Goal: Task Accomplishment & Management: Complete application form

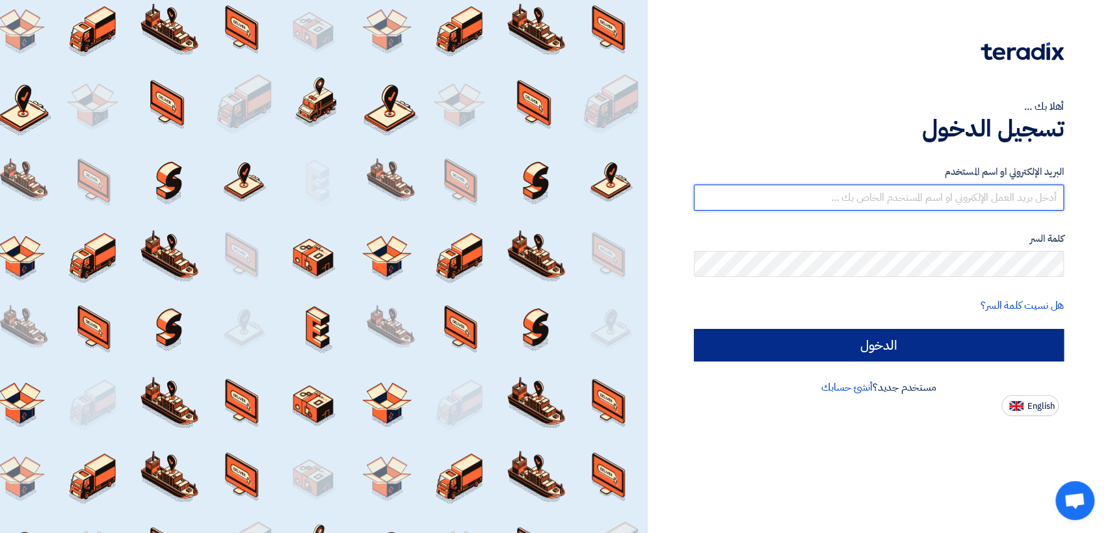
type input "[EMAIL_ADDRESS][DOMAIN_NAME]"
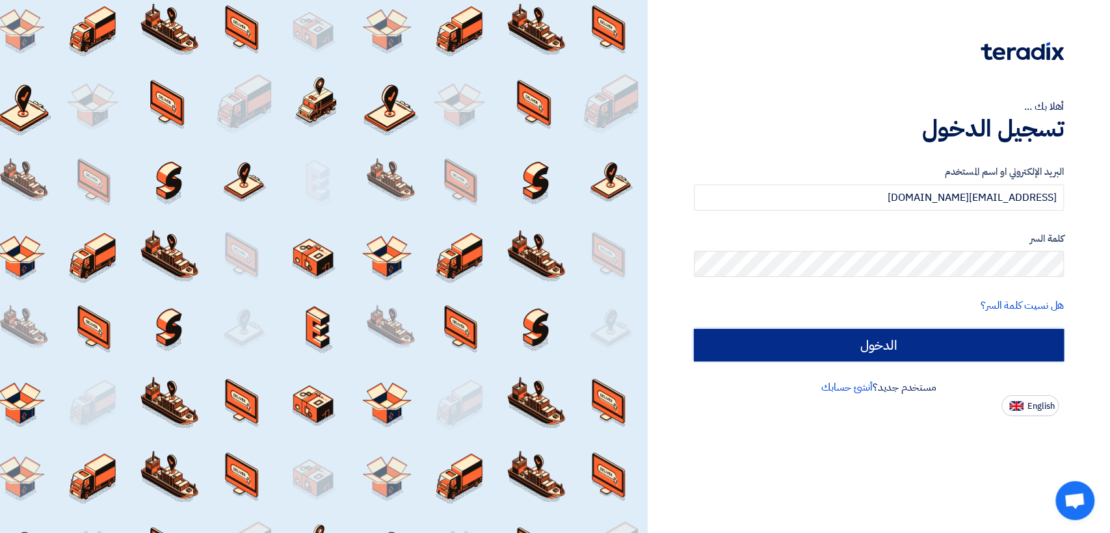
click at [870, 342] on input "الدخول" at bounding box center [879, 345] width 370 height 33
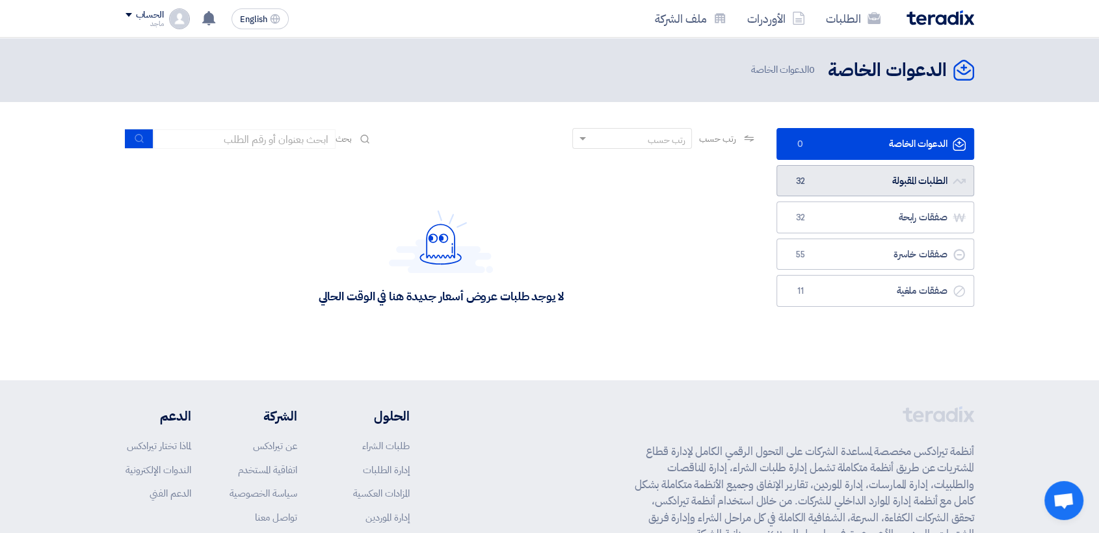
click at [902, 178] on link "الطلبات المقبولة الطلبات المقبولة 32" at bounding box center [875, 181] width 198 height 32
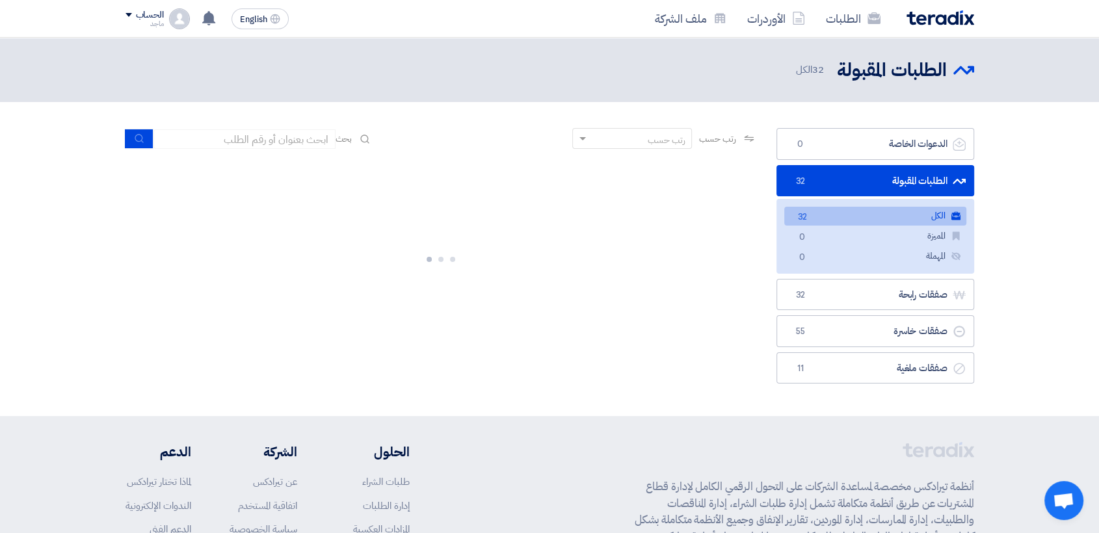
click at [902, 178] on link "الطلبات المقبولة الطلبات المقبولة 32" at bounding box center [875, 181] width 198 height 32
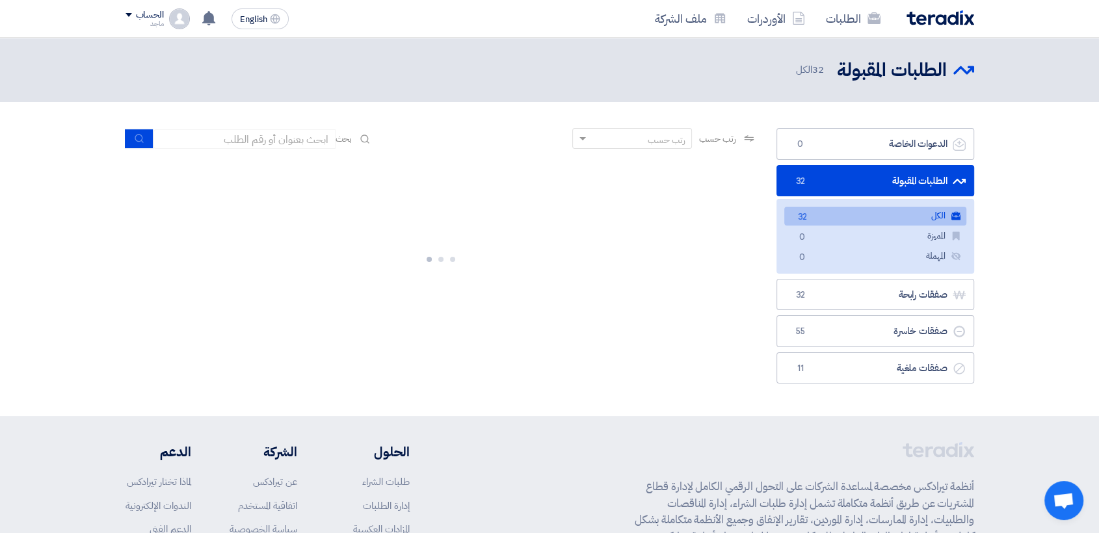
click at [902, 178] on link "الطلبات المقبولة الطلبات المقبولة 32" at bounding box center [875, 181] width 198 height 32
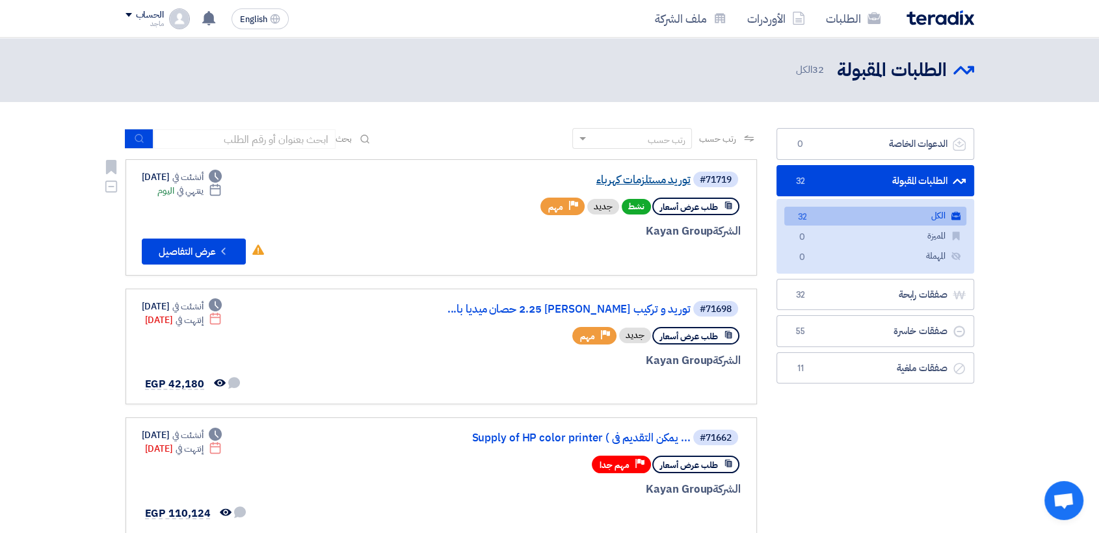
click at [638, 183] on link "توريد مستلزمات كهرباء" at bounding box center [560, 180] width 260 height 12
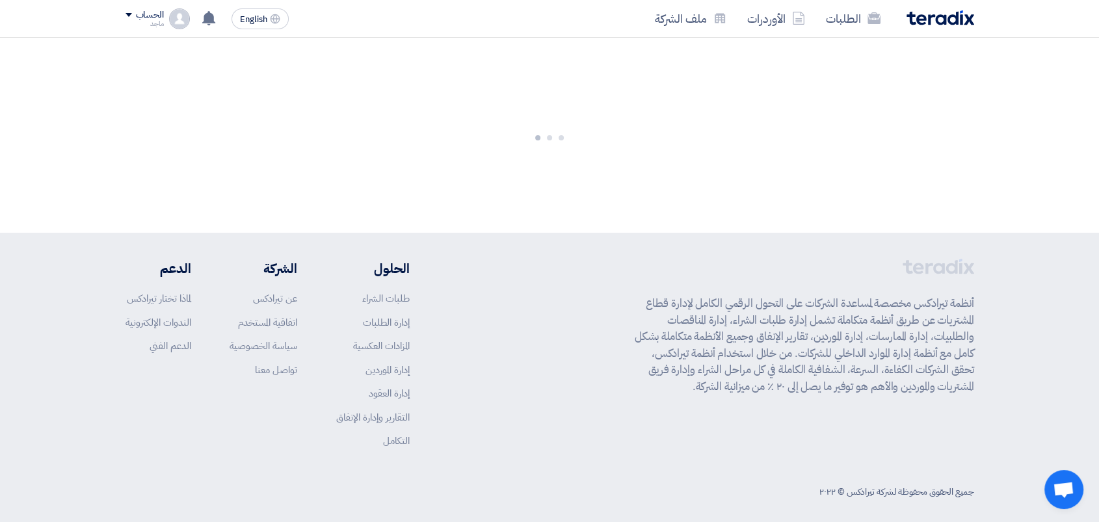
click at [638, 183] on div at bounding box center [549, 135] width 1099 height 195
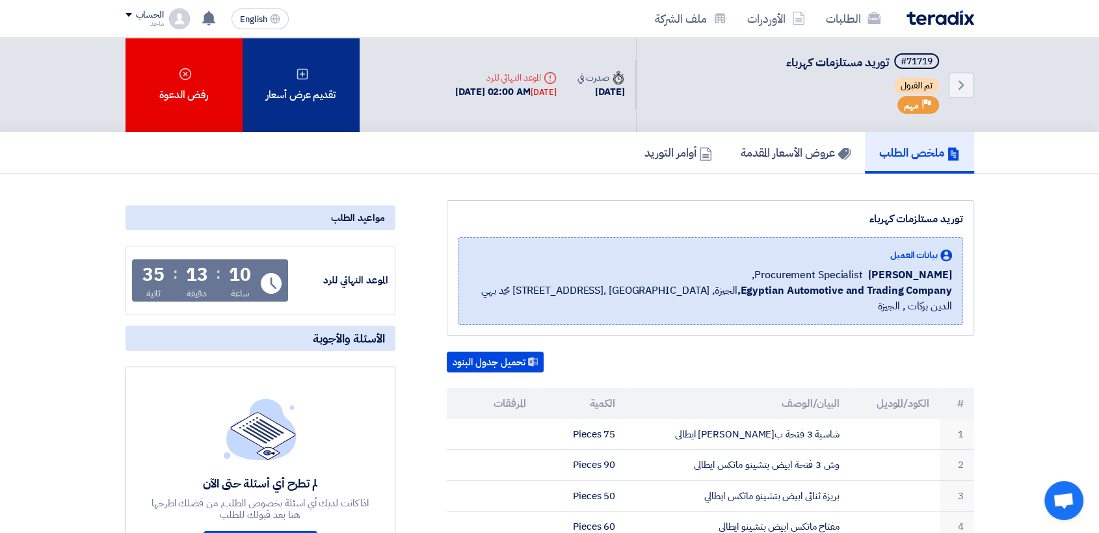
click at [274, 97] on div "تقديم عرض أسعار" at bounding box center [301, 85] width 117 height 94
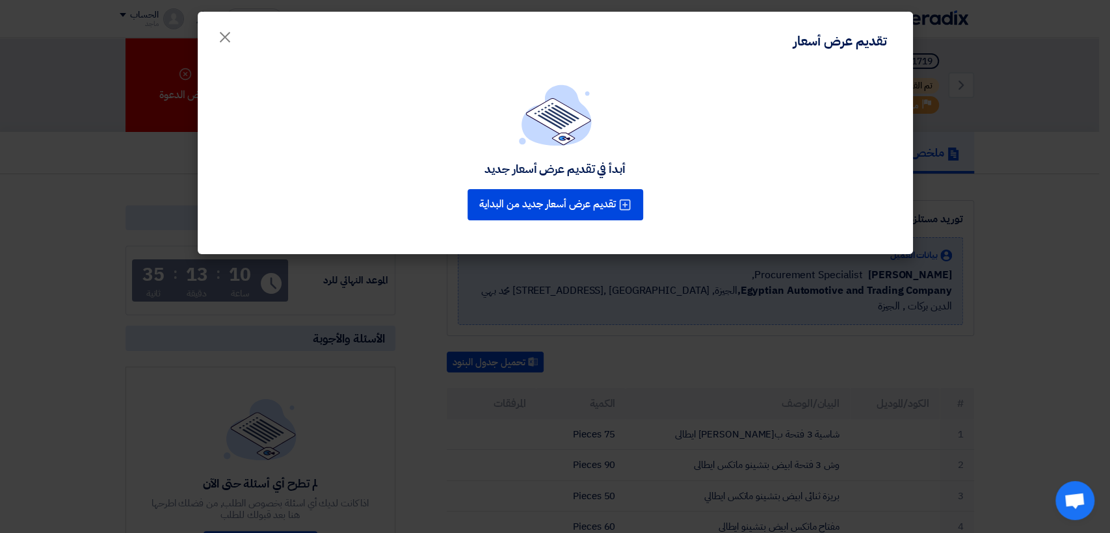
click at [274, 97] on div "أبدأ في تقديم عرض أسعار جديد تقديم عرض أسعار جديد من البداية" at bounding box center [555, 154] width 684 height 139
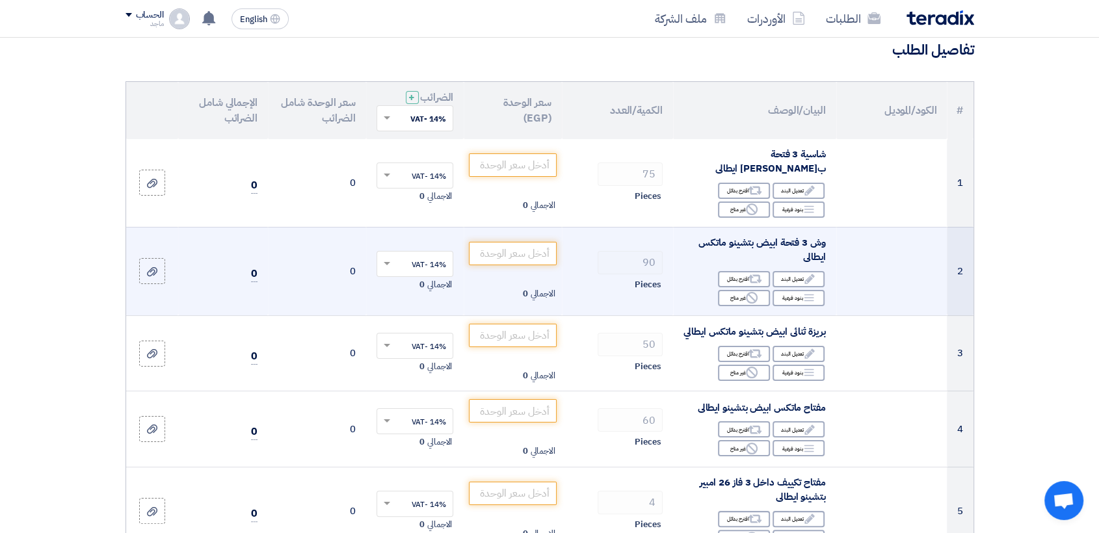
scroll to position [70, 0]
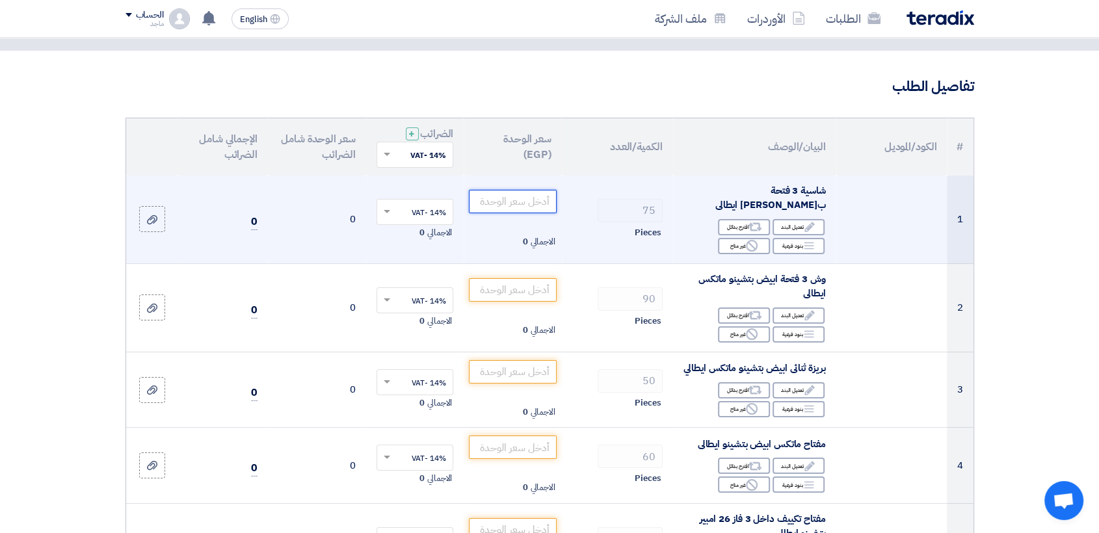
click at [514, 198] on input "number" at bounding box center [513, 201] width 88 height 23
